Goal: Transaction & Acquisition: Purchase product/service

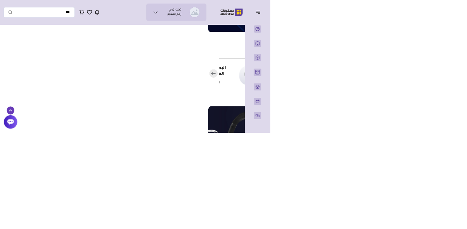
scroll to position [168, -340]
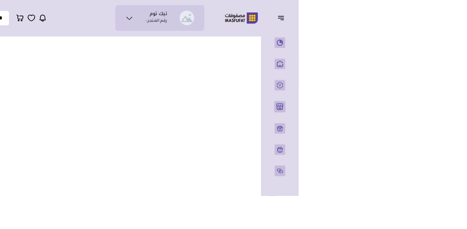
scroll to position [605, -340]
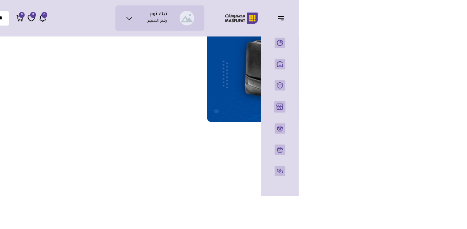
scroll to position [0, -340]
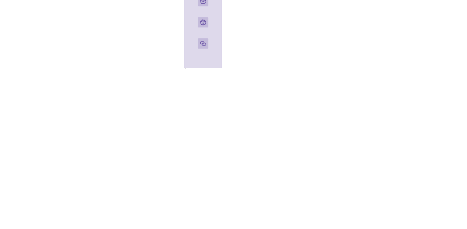
scroll to position [693, -340]
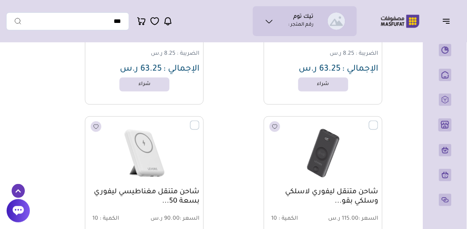
scroll to position [923, 0]
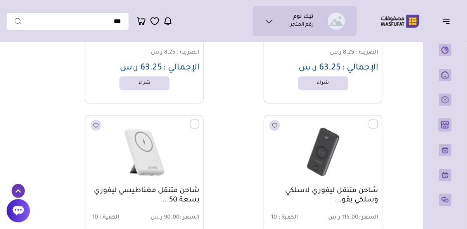
click at [266, 20] on icon at bounding box center [268, 21] width 9 height 9
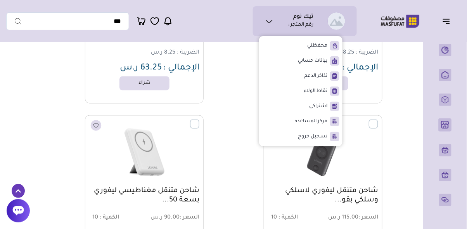
click at [312, 58] on span "بيانات حسابي" at bounding box center [312, 61] width 29 height 8
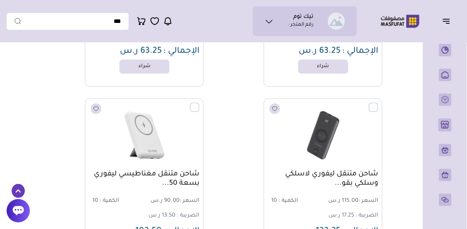
scroll to position [960, 0]
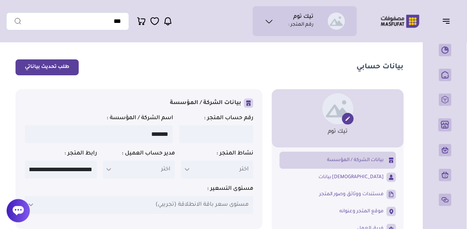
click at [447, 23] on icon "button" at bounding box center [447, 23] width 3 height 0
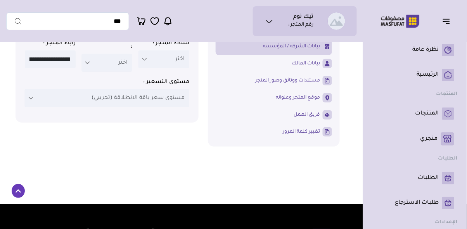
scroll to position [114, 0]
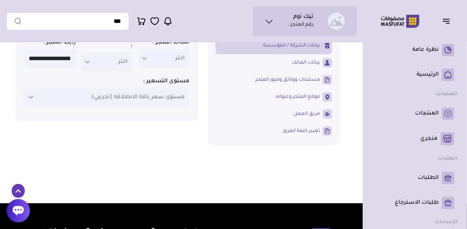
click at [432, 69] on link "الرئيسية" at bounding box center [414, 75] width 79 height 12
click at [425, 115] on p "المنتجات" at bounding box center [427, 114] width 24 height 8
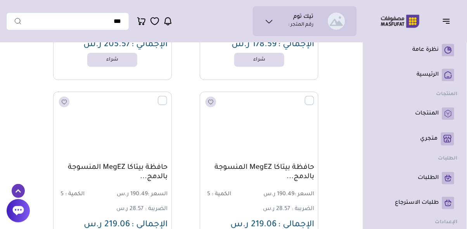
scroll to position [16519, 0]
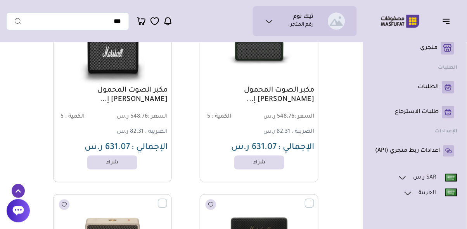
scroll to position [29319, 0]
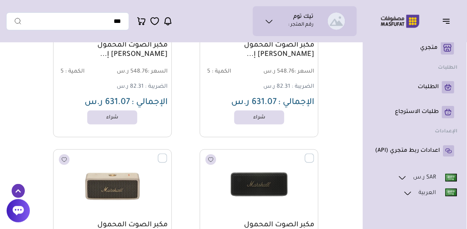
click at [422, 206] on li "english" at bounding box center [414, 201] width 85 height 27
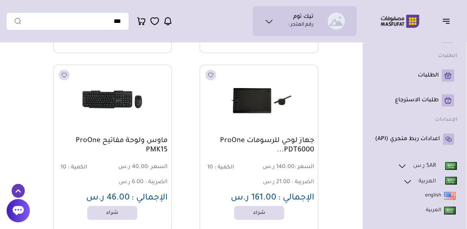
scroll to position [39118, 0]
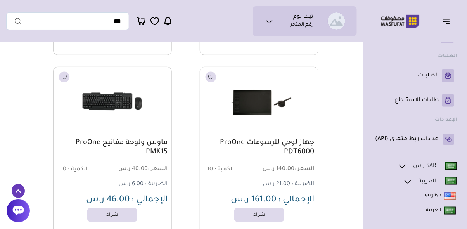
click at [93, 107] on img at bounding box center [112, 103] width 109 height 65
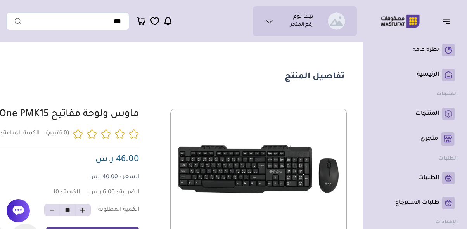
scroll to position [0, -108]
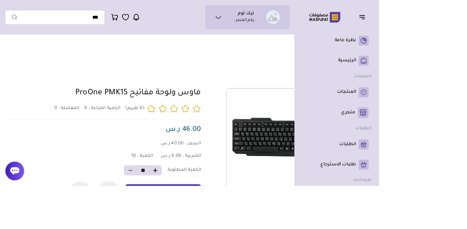
click at [327, 69] on section "تفاصيل المنتج 0 المفضلة : 0" at bounding box center [286, 213] width 343 height 335
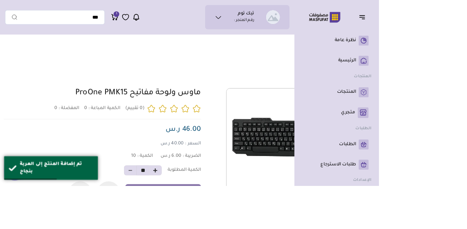
click at [143, 17] on span "1" at bounding box center [144, 17] width 2 height 7
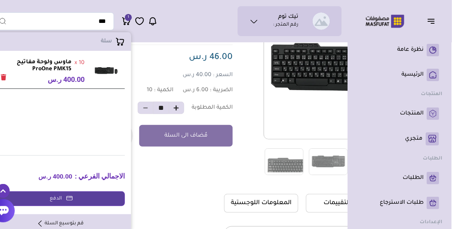
scroll to position [102, -108]
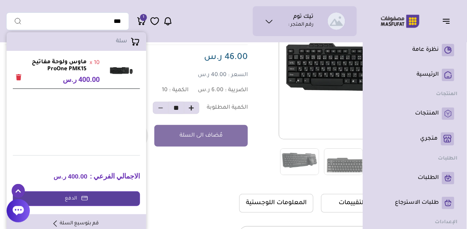
click at [143, 17] on span "1" at bounding box center [144, 17] width 2 height 7
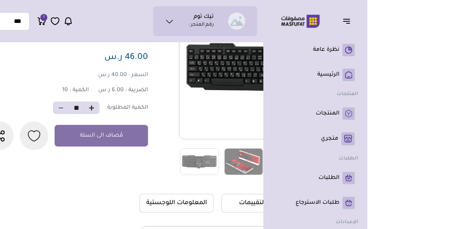
click at [162, 113] on span at bounding box center [161, 108] width 16 height 12
click at [166, 107] on span at bounding box center [161, 108] width 16 height 12
click at [192, 106] on icon "button" at bounding box center [191, 108] width 6 height 6
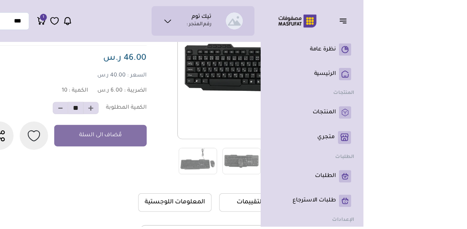
click at [192, 112] on span at bounding box center [192, 109] width 16 height 12
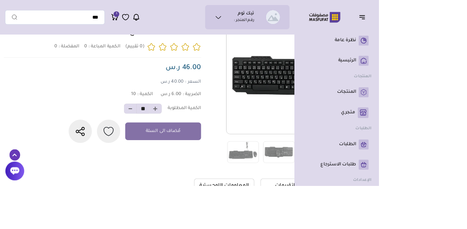
click at [153, 138] on span at bounding box center [161, 134] width 16 height 12
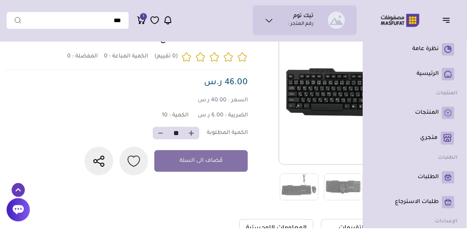
click at [133, 115] on div "الضريبة : 6.00 ر.س الكمية : 10" at bounding box center [124, 116] width 248 height 7
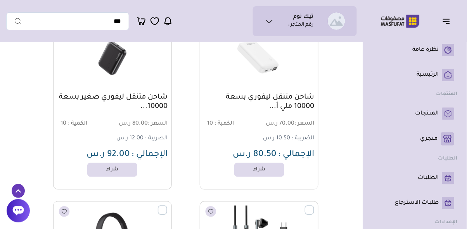
scroll to position [70480, 0]
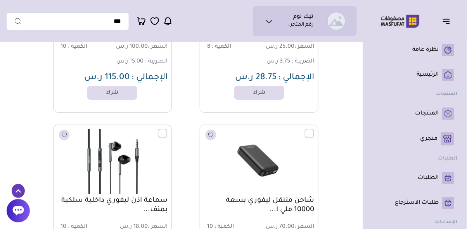
click at [290, 160] on img at bounding box center [258, 161] width 109 height 65
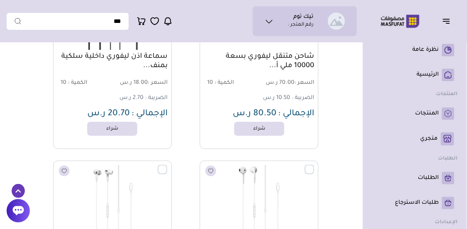
scroll to position [70871, 0]
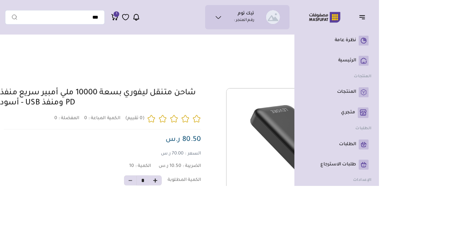
scroll to position [0, -108]
click at [466, 79] on div "تفاصيل المنتج 0 0 10 *" at bounding box center [342, 227] width 454 height 363
click at [143, 17] on span "1" at bounding box center [144, 17] width 2 height 7
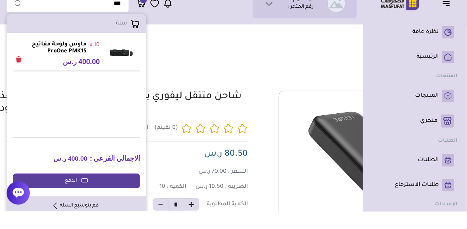
click at [335, 70] on section "تفاصيل المنتج 0 المفضلة : 0" at bounding box center [286, 227] width 343 height 363
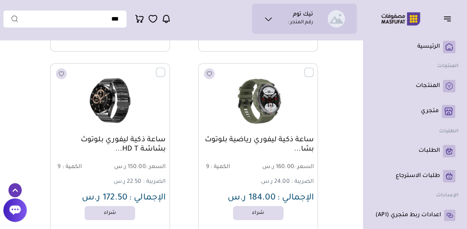
scroll to position [71695, 0]
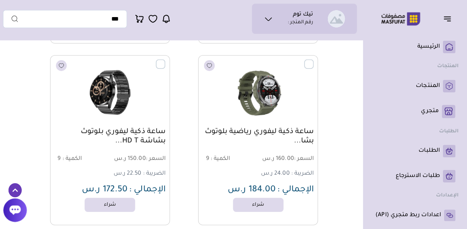
click at [289, 171] on span "24.00 ر.س" at bounding box center [276, 174] width 28 height 6
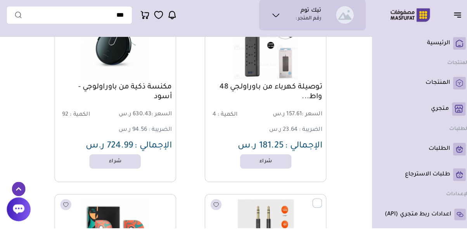
scroll to position [117083, 0]
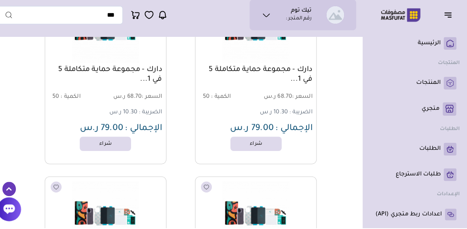
scroll to position [121416, 0]
click at [263, 123] on div "دارك - مجموعة حماية متكاملة 5 في 1... السعر : 68.70 ر.س الكمية : 50 الضريبة : 1…" at bounding box center [259, 104] width 110 height 68
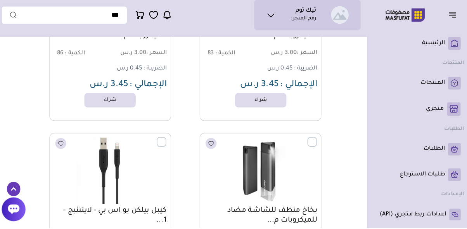
scroll to position [124628, 0]
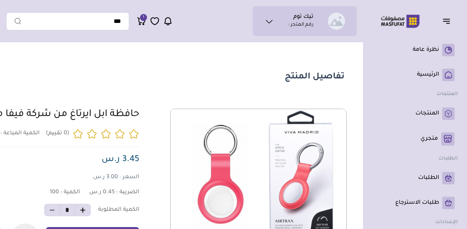
scroll to position [0, -108]
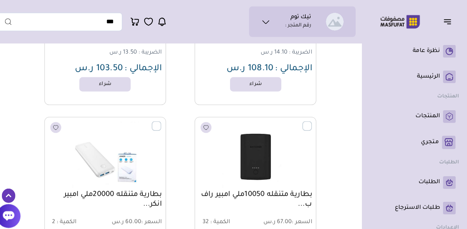
scroll to position [150089, 0]
click at [314, 119] on label at bounding box center [314, 119] width 0 height 1
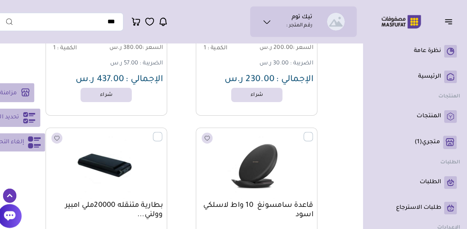
scroll to position [149845, 0]
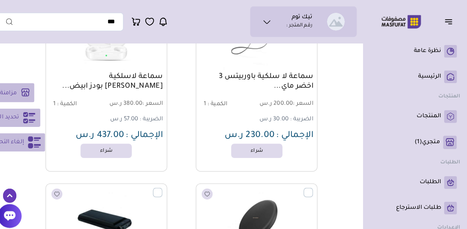
click at [431, 75] on p "الرئيسية" at bounding box center [428, 75] width 22 height 8
click at [426, 112] on p "المنتجات" at bounding box center [427, 114] width 24 height 8
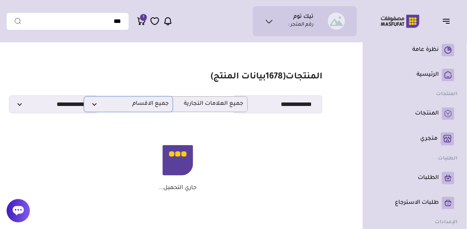
click at [111, 109] on p "جميع الاقسام" at bounding box center [128, 104] width 89 height 16
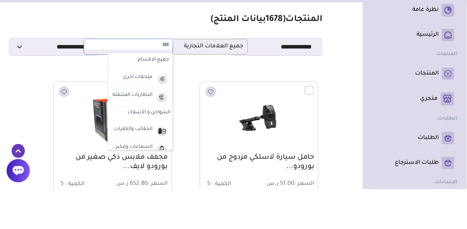
scroll to position [17, 0]
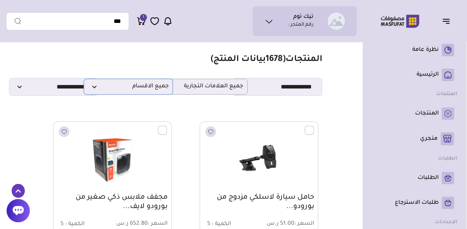
click at [93, 92] on p "جميع الاقسام" at bounding box center [128, 87] width 89 height 16
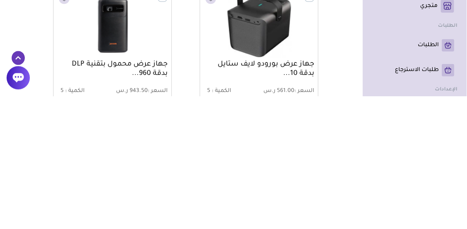
scroll to position [558, 0]
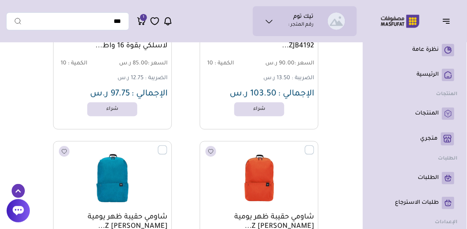
scroll to position [3600, 0]
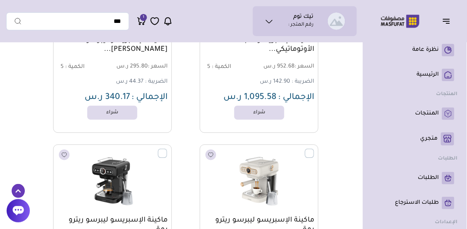
scroll to position [11691, 0]
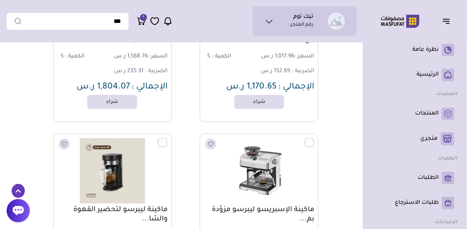
scroll to position [12780, 0]
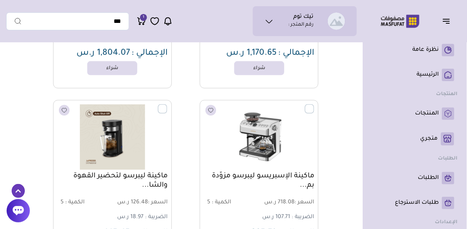
click at [306, 123] on img at bounding box center [258, 136] width 109 height 65
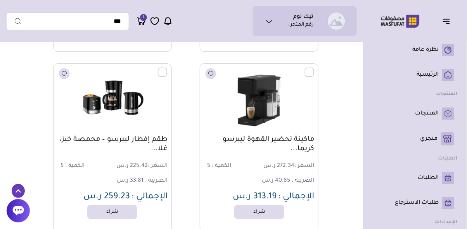
scroll to position [13040, 0]
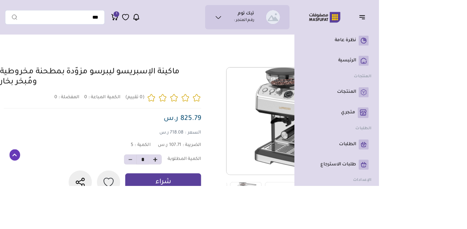
scroll to position [26, -108]
click at [466, 102] on div "تفاصيل المنتج 0 0 5 * جيد" at bounding box center [342, 220] width 454 height 398
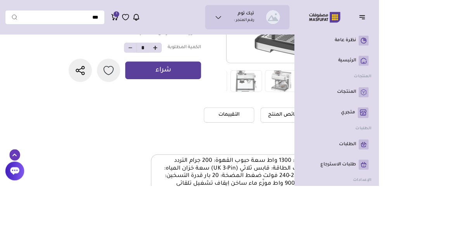
scroll to position [169, -108]
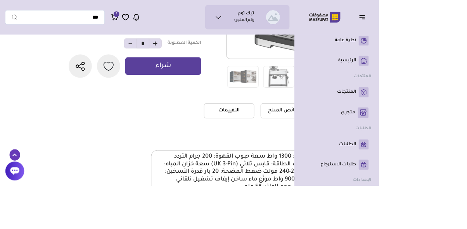
click at [466, 163] on div "تفاصيل المنتج 0 0 5 * جيد" at bounding box center [342, 76] width 454 height 398
click at [457, 119] on li "المنتجات" at bounding box center [414, 113] width 85 height 19
click at [466, 74] on div "تفاصيل المنتج 0 0 5 * جيد" at bounding box center [342, 76] width 454 height 398
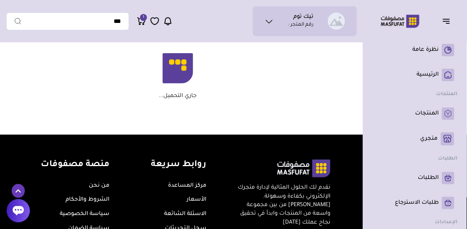
scroll to position [7404, 0]
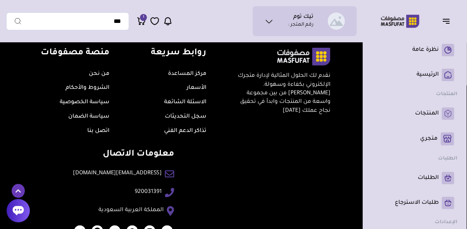
click at [427, 74] on p "الرئيسية" at bounding box center [428, 75] width 22 height 8
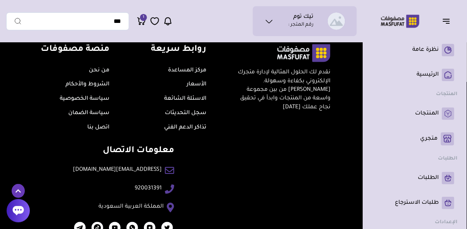
scroll to position [7406, 0]
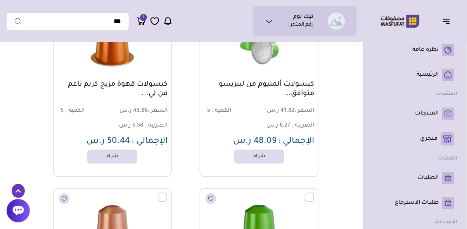
scroll to position [5514, 0]
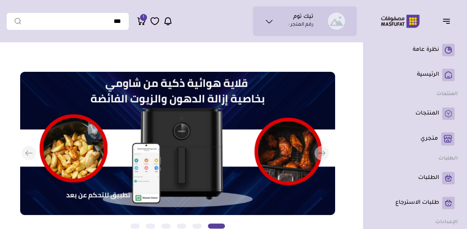
scroll to position [0, -279]
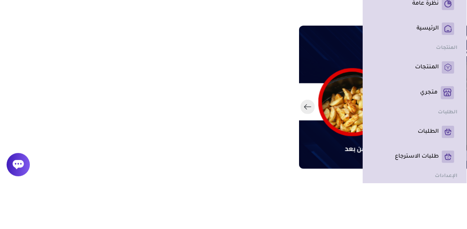
click at [239, 202] on button "السابق" at bounding box center [157, 153] width 315 height 163
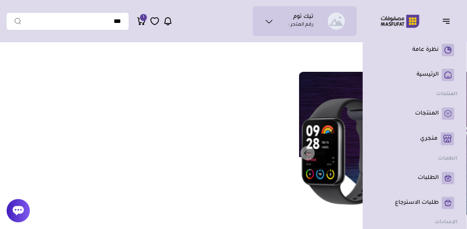
click at [425, 72] on p "الرئيسية" at bounding box center [428, 75] width 22 height 8
click at [337, 153] on button "التالي" at bounding box center [450, 153] width 315 height 163
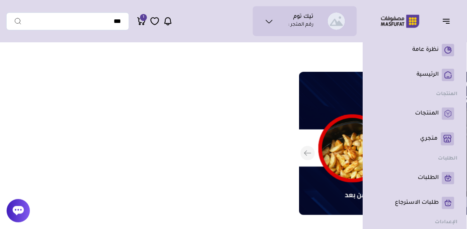
click at [427, 72] on p "الرئيسية" at bounding box center [428, 75] width 22 height 8
click at [430, 114] on p "المنتجات" at bounding box center [427, 114] width 24 height 8
click at [432, 136] on p "متجري ( 0 )" at bounding box center [428, 139] width 17 height 8
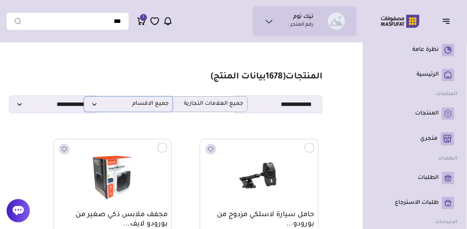
click at [125, 102] on span "جميع الاقسام" at bounding box center [128, 103] width 81 height 7
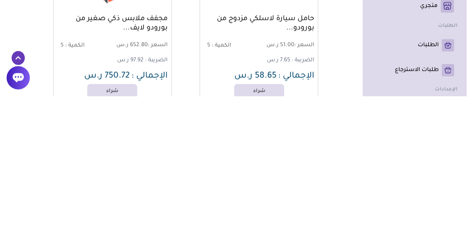
scroll to position [63, 0]
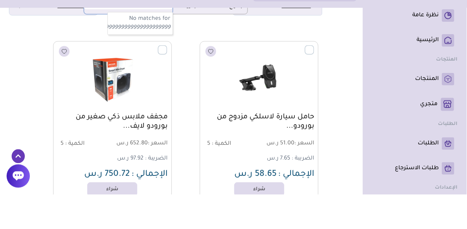
type input "**********"
click at [465, 77] on div "نظرة عامة (" at bounding box center [415, 205] width 104 height 328
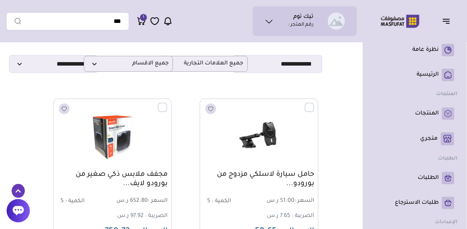
scroll to position [0, 0]
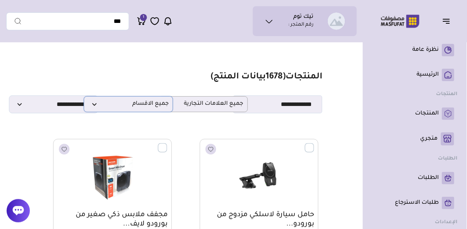
click at [100, 107] on span "جميع الاقسام" at bounding box center [128, 103] width 81 height 7
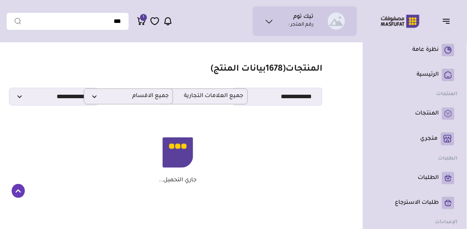
scroll to position [54, 0]
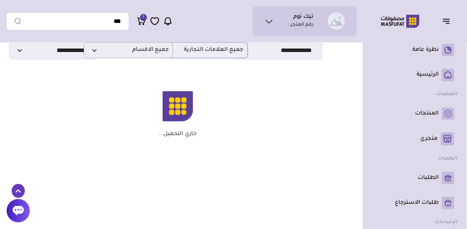
click at [203, 56] on p "جميع العلامات التجارية" at bounding box center [203, 50] width 89 height 16
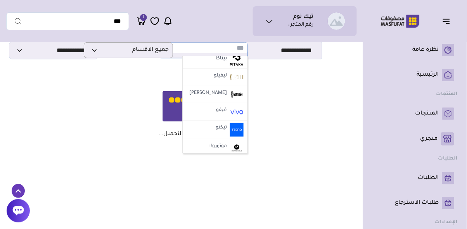
scroll to position [40, 0]
click at [156, 49] on span "جميع الاقسام" at bounding box center [128, 50] width 81 height 7
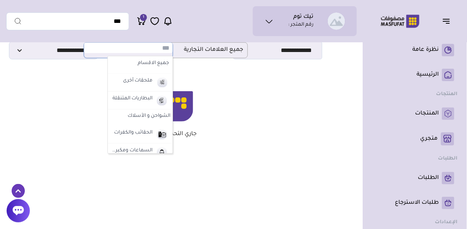
click at [263, 77] on section "مزامنة ( 0 ) تحديد الكل إلغاء التحديد المنتجات (" at bounding box center [177, 77] width 343 height 171
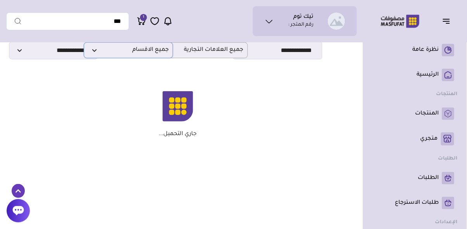
click at [144, 51] on span "جميع الاقسام" at bounding box center [128, 50] width 81 height 7
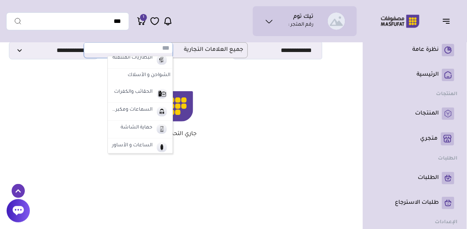
scroll to position [41, 0]
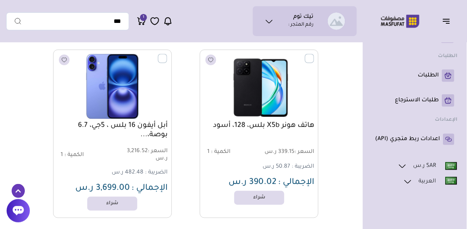
scroll to position [33917, 0]
click at [136, 121] on link "أبل أيفون 16 بلس ، 5جي، 6.7 بوصة،..." at bounding box center [112, 130] width 110 height 19
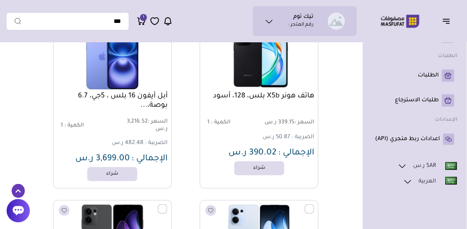
scroll to position [33954, 0]
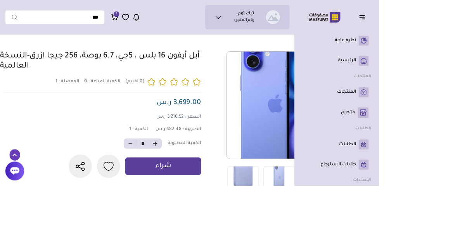
scroll to position [0, -108]
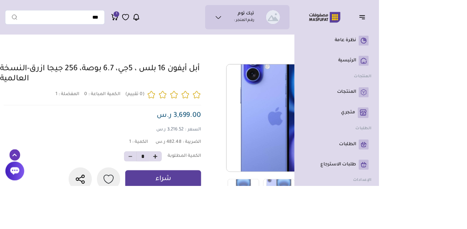
scroll to position [23, -108]
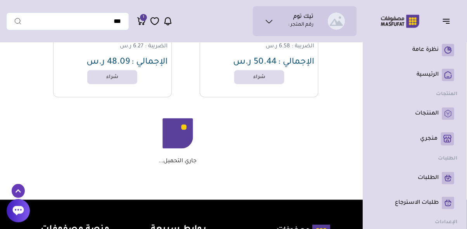
scroll to position [5425, 0]
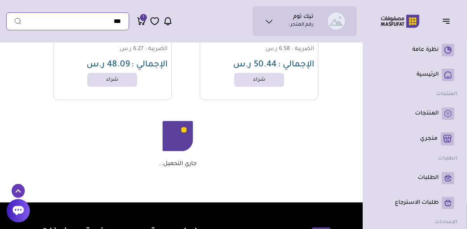
click at [102, 22] on input "text" at bounding box center [67, 21] width 123 height 18
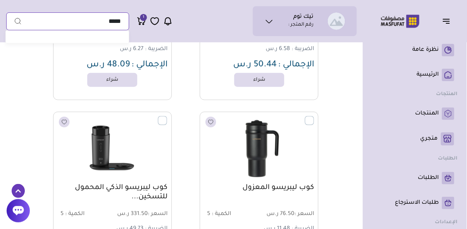
type input "*****"
click at [6, 12] on button "submit" at bounding box center [14, 21] width 16 height 18
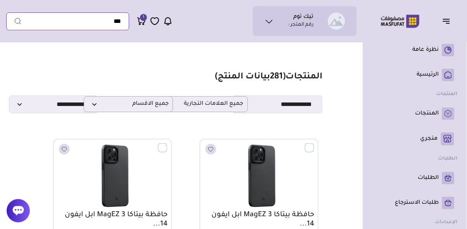
click at [98, 22] on input "text" at bounding box center [67, 21] width 123 height 18
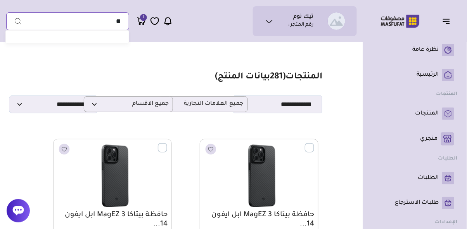
type input "***"
type input "*****"
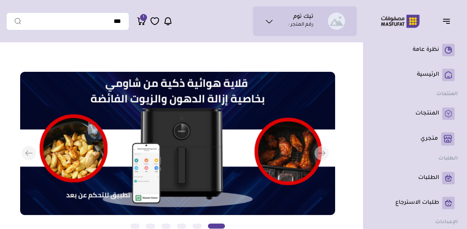
scroll to position [0, -279]
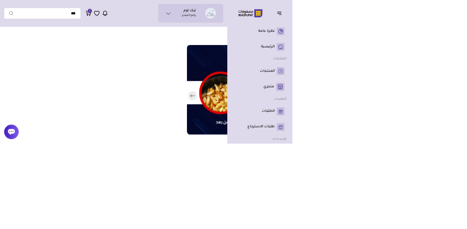
click at [188, 175] on button "السابق" at bounding box center [157, 153] width 315 height 163
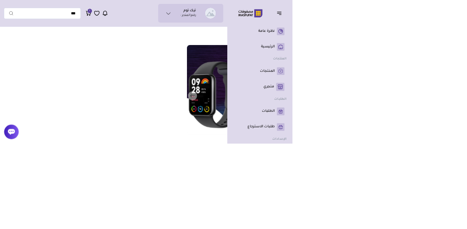
click at [246, 186] on button "السابق" at bounding box center [157, 153] width 315 height 163
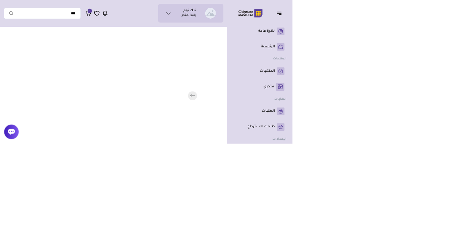
click at [268, 191] on button "السابق" at bounding box center [157, 153] width 315 height 163
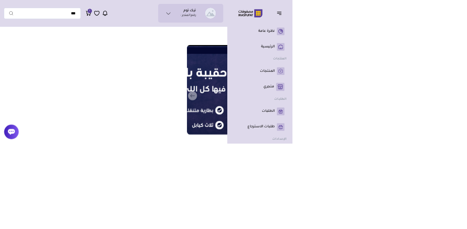
click at [427, 76] on p "الرئيسية" at bounding box center [428, 75] width 22 height 8
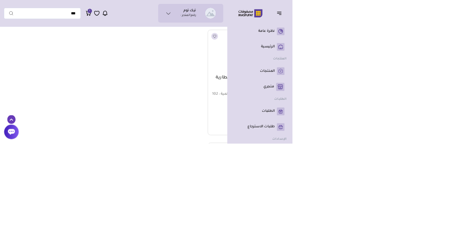
scroll to position [1008, -279]
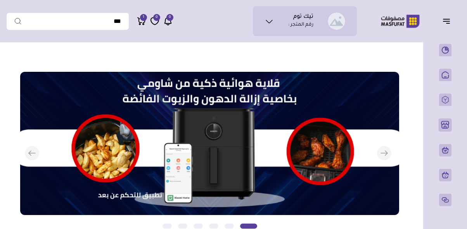
scroll to position [0, -279]
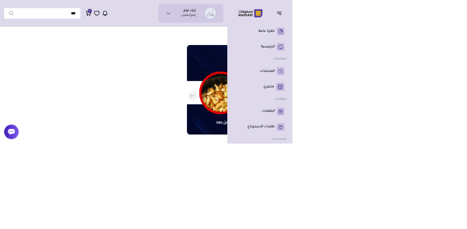
click at [424, 47] on p "نظرة عامة" at bounding box center [426, 50] width 26 height 8
click at [428, 73] on p "الرئيسية" at bounding box center [428, 75] width 22 height 8
click at [426, 112] on p "المنتجات" at bounding box center [427, 114] width 24 height 8
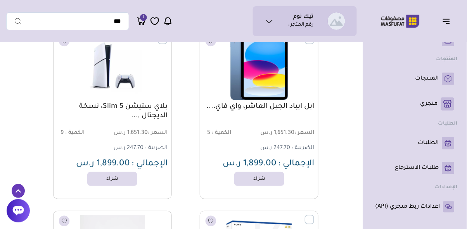
scroll to position [40945, 0]
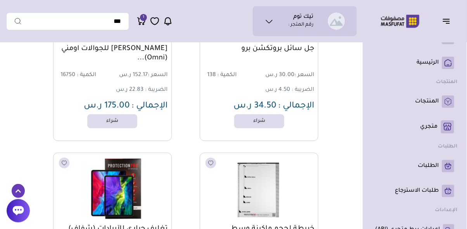
scroll to position [10, 0]
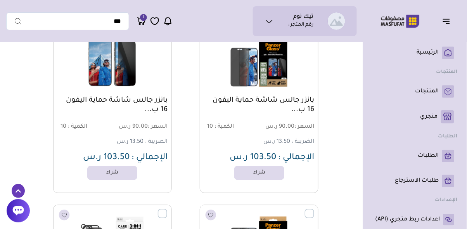
scroll to position [35, 0]
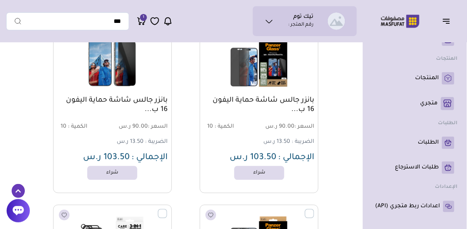
click at [430, 108] on link "متجري ( 0 )" at bounding box center [414, 103] width 79 height 13
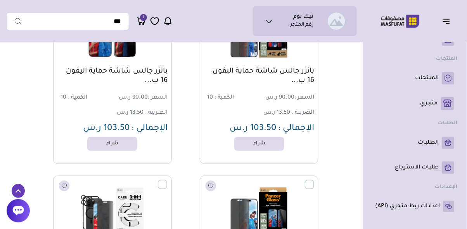
scroll to position [57190, 0]
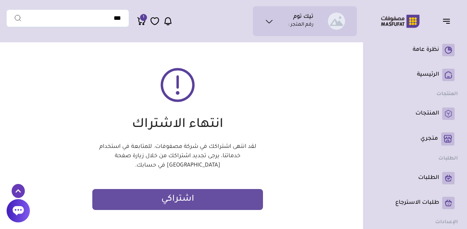
scroll to position [37, 0]
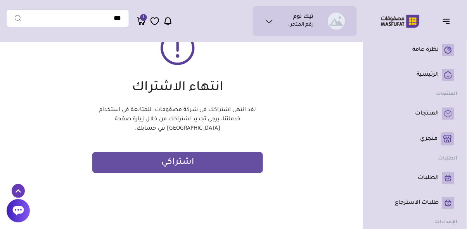
click at [178, 173] on button "اشتراكي" at bounding box center [177, 162] width 171 height 21
click at [172, 173] on button "اشتراكي" at bounding box center [177, 162] width 171 height 21
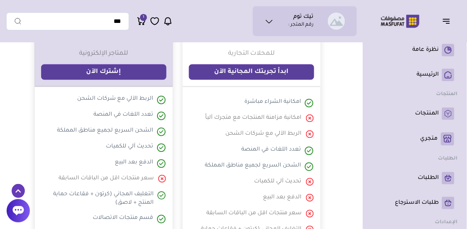
scroll to position [37, 0]
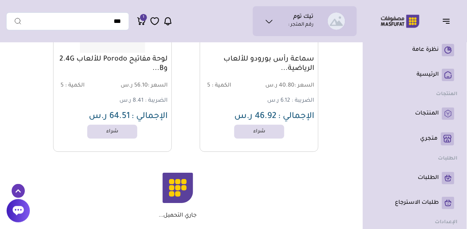
scroll to position [1774, 0]
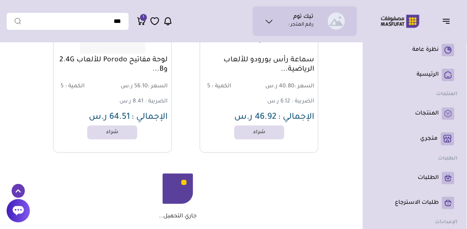
click at [263, 130] on link "شراء" at bounding box center [259, 132] width 50 height 14
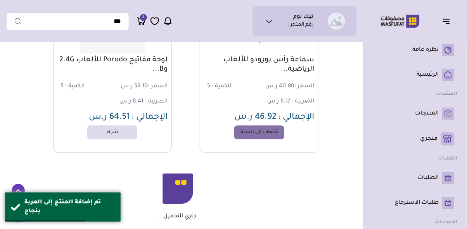
click at [432, 117] on link "المنتجات" at bounding box center [414, 113] width 79 height 12
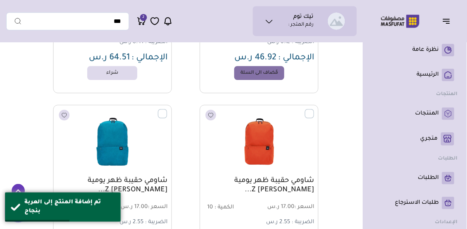
scroll to position [1832, 0]
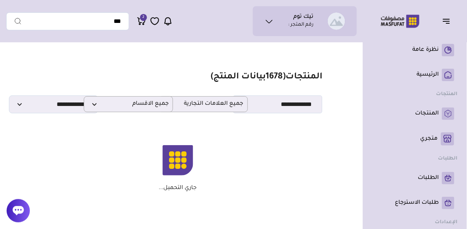
click at [425, 118] on link "المنتجات" at bounding box center [414, 113] width 79 height 12
click at [320, 156] on section "مزامنة ( 0 ) تحديد الكل إلغاء التحديد المنتجات (" at bounding box center [177, 131] width 343 height 171
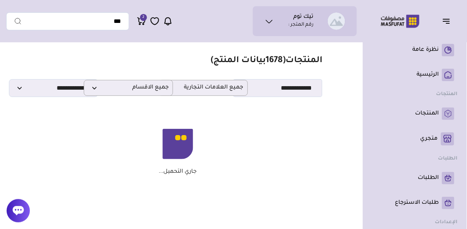
scroll to position [26, 0]
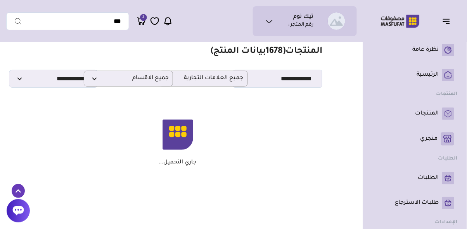
click at [312, 129] on div "جاري التحميل..." at bounding box center [178, 142] width 282 height 47
click at [321, 161] on section "مزامنة ( 0 ) تحديد الكل إلغاء التحديد المنتجات (" at bounding box center [177, 106] width 343 height 171
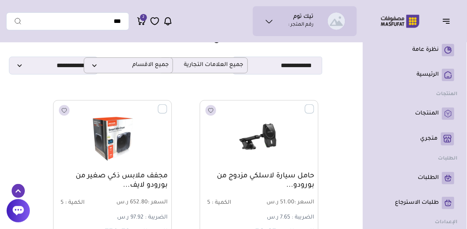
click at [206, 137] on img at bounding box center [258, 136] width 109 height 65
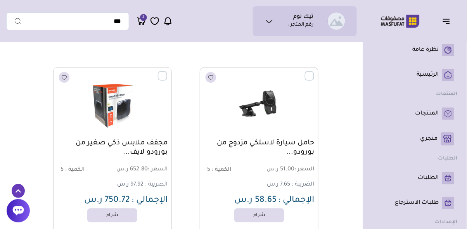
scroll to position [76, 0]
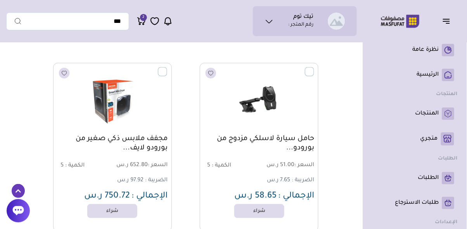
click at [188, 99] on div "حامل سيارة لاسلكي مزدوج من بورودو... السعر : 51.00 ر.س الكمية : 5" at bounding box center [250, 147] width 135 height 168
click at [184, 129] on div "حامل سيارة لاسلكي مزدوج من بورودو... السعر : 51.00 ر.س الكمية : 5" at bounding box center [250, 147] width 135 height 168
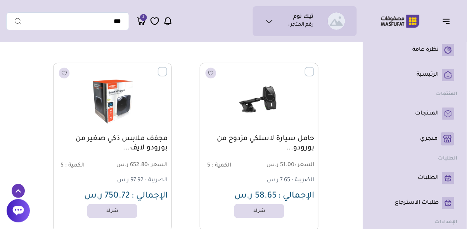
click at [184, 131] on div "حامل سيارة لاسلكي مزدوج من بورودو... السعر : 51.00 ر.س الكمية : 5" at bounding box center [250, 147] width 135 height 168
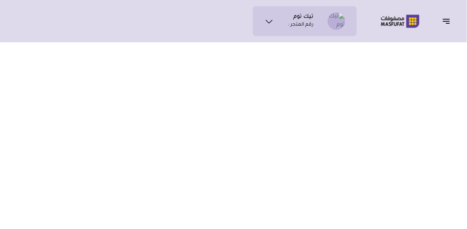
click at [36, 28] on div "تيك توم رقم المتجر : محفظتي تذاكر الدعم" at bounding box center [181, 21] width 351 height 30
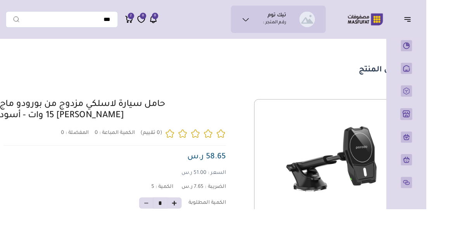
scroll to position [0, -108]
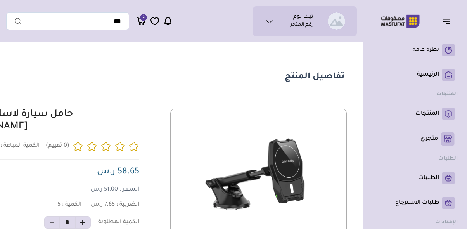
scroll to position [0, -108]
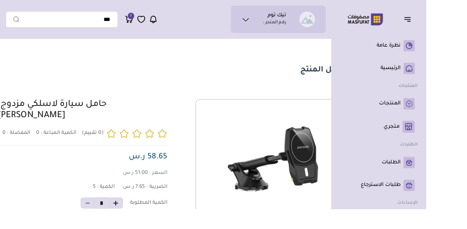
scroll to position [0, -108]
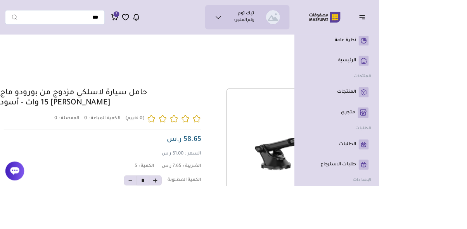
click at [198, 136] on div "حامل سيارة لاسلكي مزدوج من بورودو ماج [PERSON_NAME] 15 وات - أسود 0" at bounding box center [124, 187] width 248 height 156
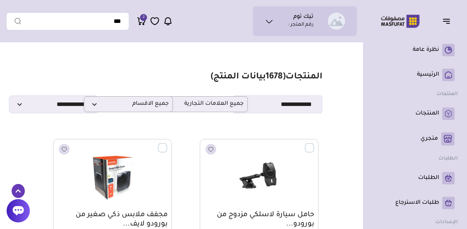
scroll to position [76, 0]
